Goal: Information Seeking & Learning: Learn about a topic

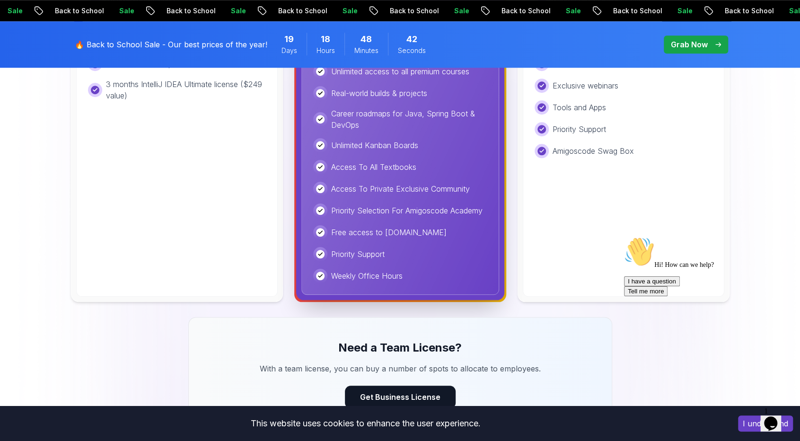
scroll to position [492, 0]
drag, startPoint x: 395, startPoint y: 276, endPoint x: 405, endPoint y: 277, distance: 10.5
click at [405, 277] on div "Weekly Office Hours" at bounding box center [400, 276] width 174 height 14
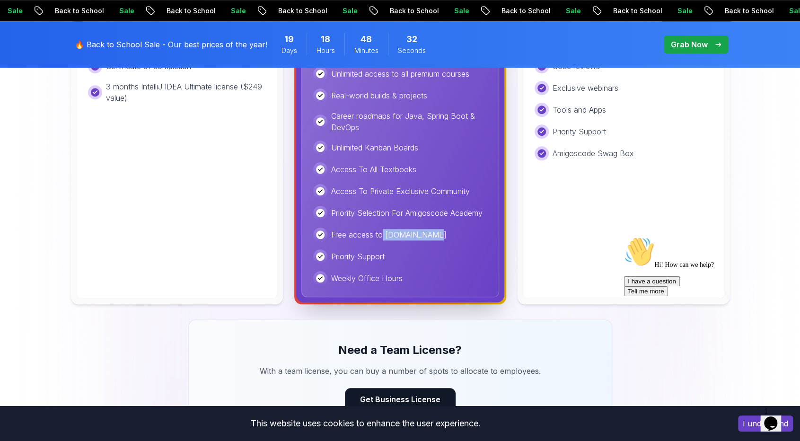
drag, startPoint x: 380, startPoint y: 235, endPoint x: 428, endPoint y: 236, distance: 47.8
click at [428, 236] on div "Free access to [DOMAIN_NAME]" at bounding box center [400, 235] width 174 height 14
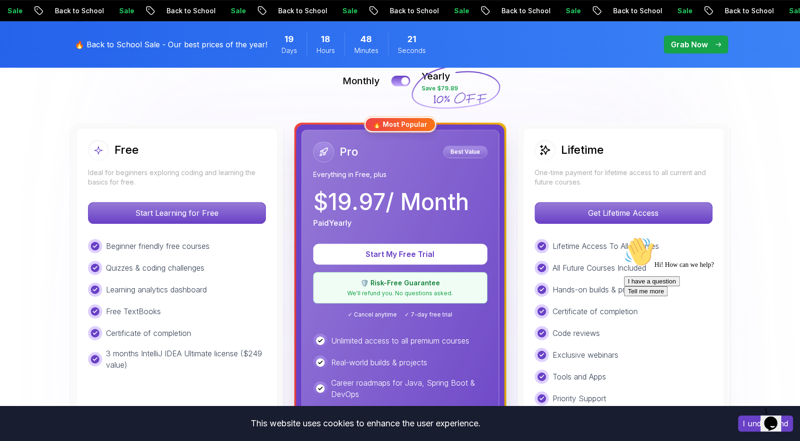
scroll to position [198, 0]
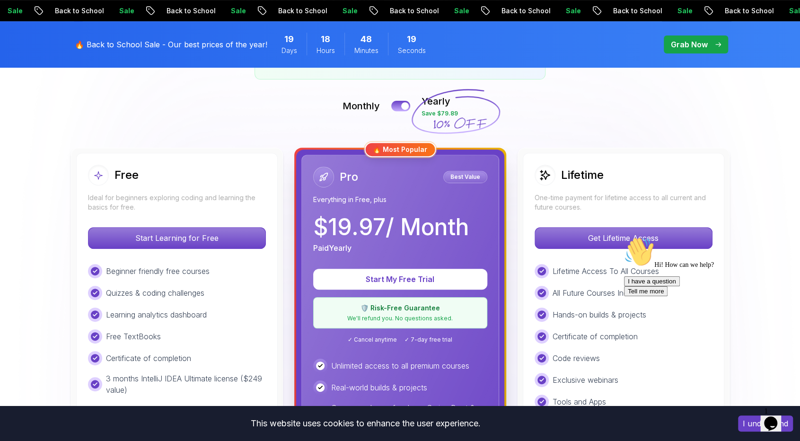
click at [395, 199] on p "Everything in Free, plus" at bounding box center [400, 199] width 174 height 9
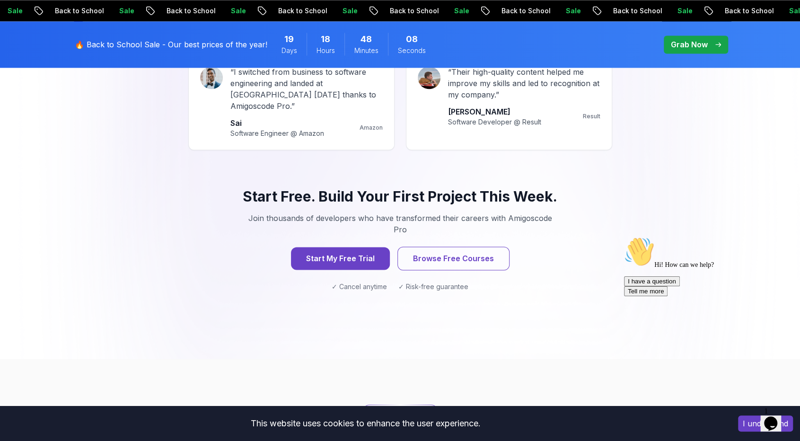
scroll to position [930, 0]
click at [447, 247] on button "Browse Free Courses" at bounding box center [454, 259] width 112 height 24
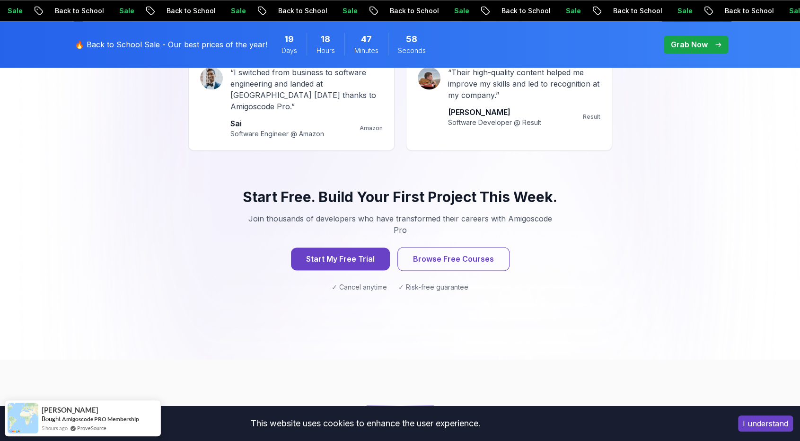
click at [702, 45] on p "Grab Now" at bounding box center [689, 44] width 37 height 11
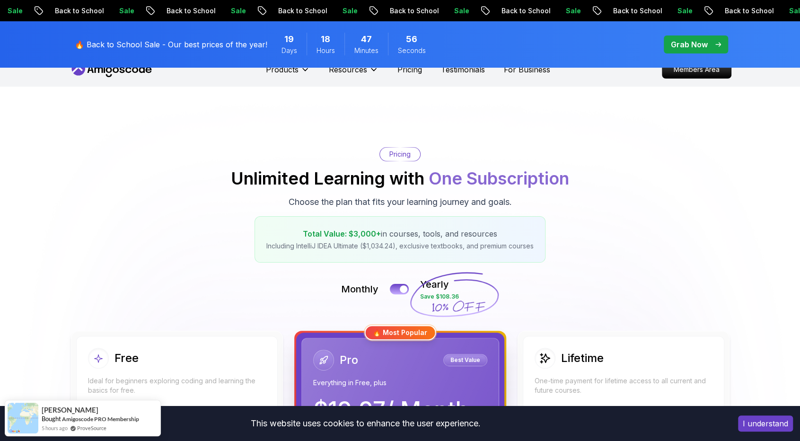
scroll to position [0, 0]
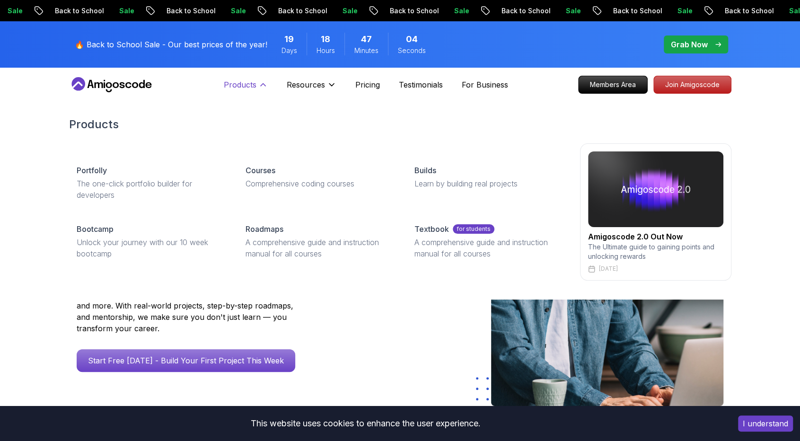
click at [234, 88] on p "Products" at bounding box center [240, 84] width 33 height 11
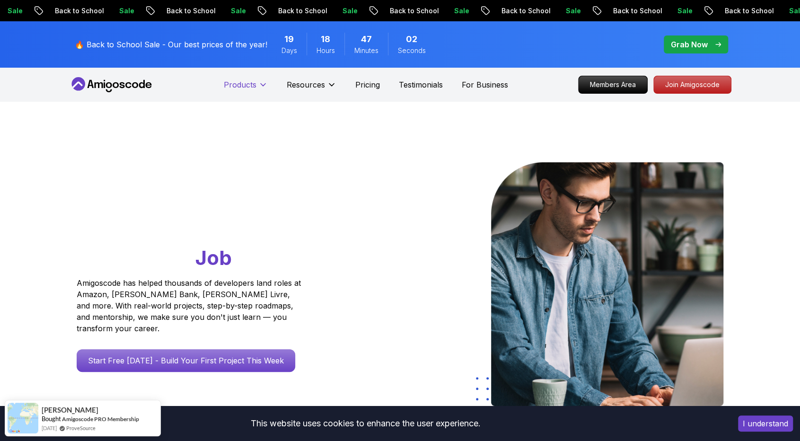
click at [247, 81] on p "Products" at bounding box center [240, 84] width 33 height 11
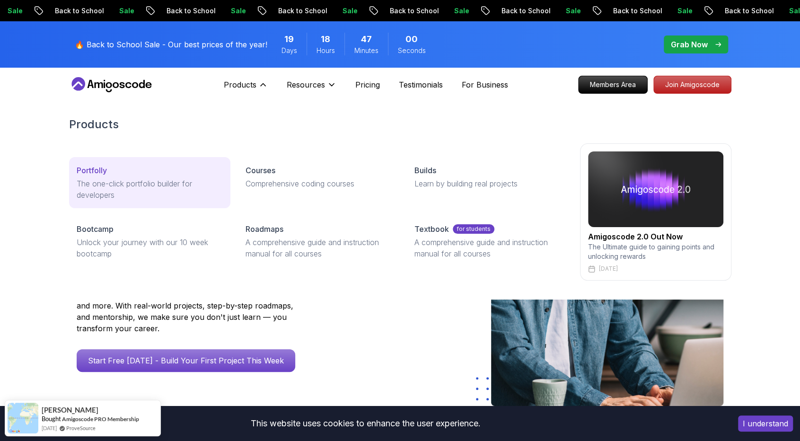
click at [87, 167] on p "Portfolly" at bounding box center [92, 170] width 30 height 11
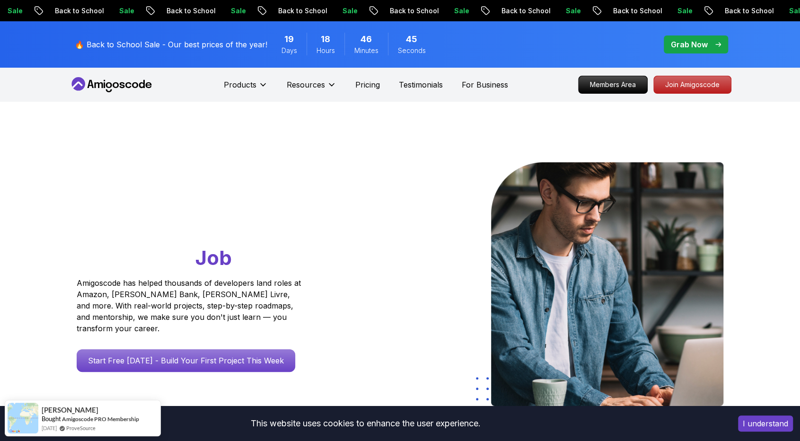
click at [309, 78] on div "Resources" at bounding box center [312, 84] width 50 height 19
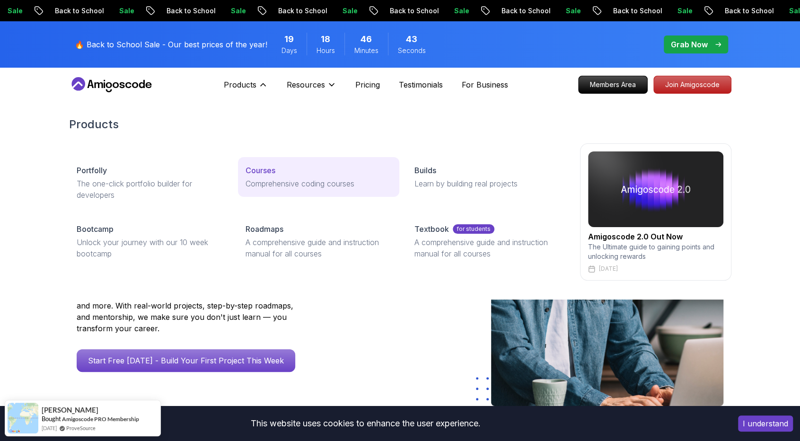
click at [278, 180] on p "Comprehensive coding courses" at bounding box center [319, 183] width 146 height 11
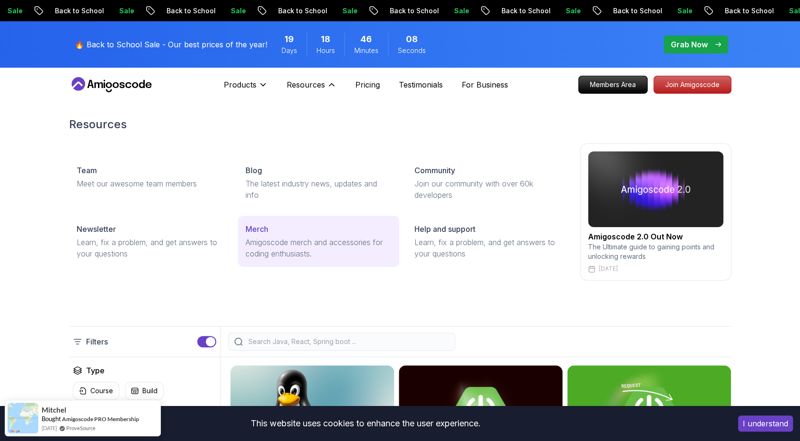
click at [279, 256] on p "Amigoscode merch and accessories for coding enthusiasts." at bounding box center [319, 248] width 146 height 23
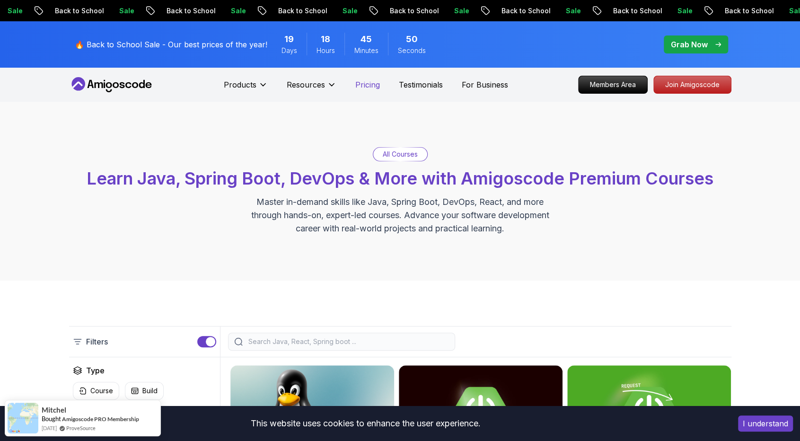
click at [371, 87] on p "Pricing" at bounding box center [368, 84] width 25 height 11
